Goal: Task Accomplishment & Management: Use online tool/utility

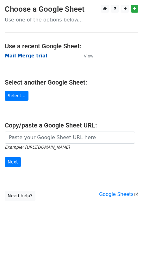
click at [31, 58] on strong "Mail Merge trial" at bounding box center [26, 56] width 42 height 6
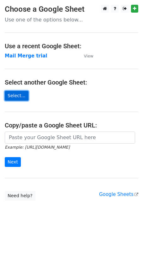
click at [19, 96] on link "Select..." at bounding box center [17, 96] width 24 height 10
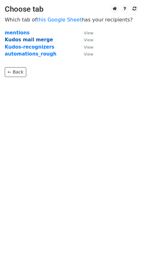
click at [31, 40] on strong "Kudos mail merge" at bounding box center [29, 40] width 48 height 6
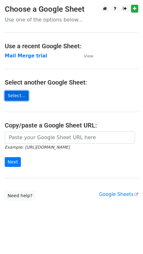
click at [23, 97] on link "Select..." at bounding box center [17, 96] width 24 height 10
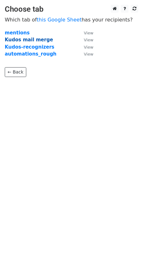
click at [38, 39] on strong "Kudos mail merge" at bounding box center [29, 40] width 48 height 6
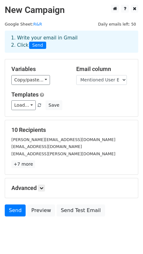
scroll to position [16, 0]
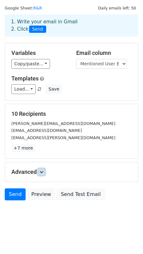
click at [42, 173] on icon at bounding box center [41, 172] width 4 height 4
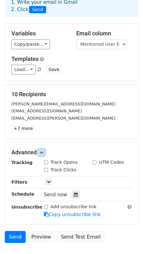
scroll to position [38, 0]
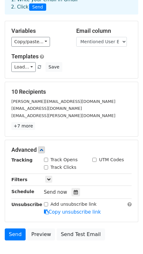
click at [46, 160] on input "Track Opens" at bounding box center [46, 160] width 4 height 4
checkbox input "true"
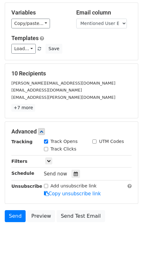
scroll to position [65, 0]
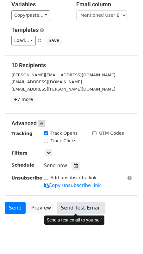
click at [79, 207] on link "Send Test Email" at bounding box center [80, 208] width 48 height 12
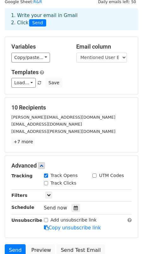
scroll to position [0, 0]
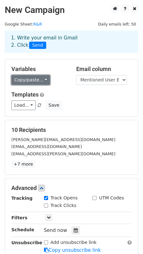
click at [38, 80] on link "Copy/paste..." at bounding box center [30, 80] width 38 height 10
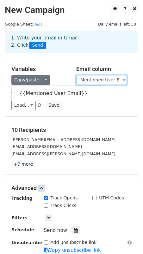
click at [86, 81] on select "Mentioned User Email" at bounding box center [101, 80] width 50 height 10
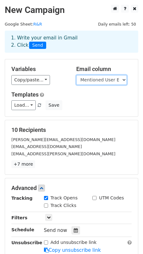
scroll to position [78, 0]
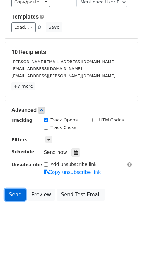
click at [17, 196] on link "Send" at bounding box center [15, 195] width 21 height 12
